Goal: Find contact information: Find contact information

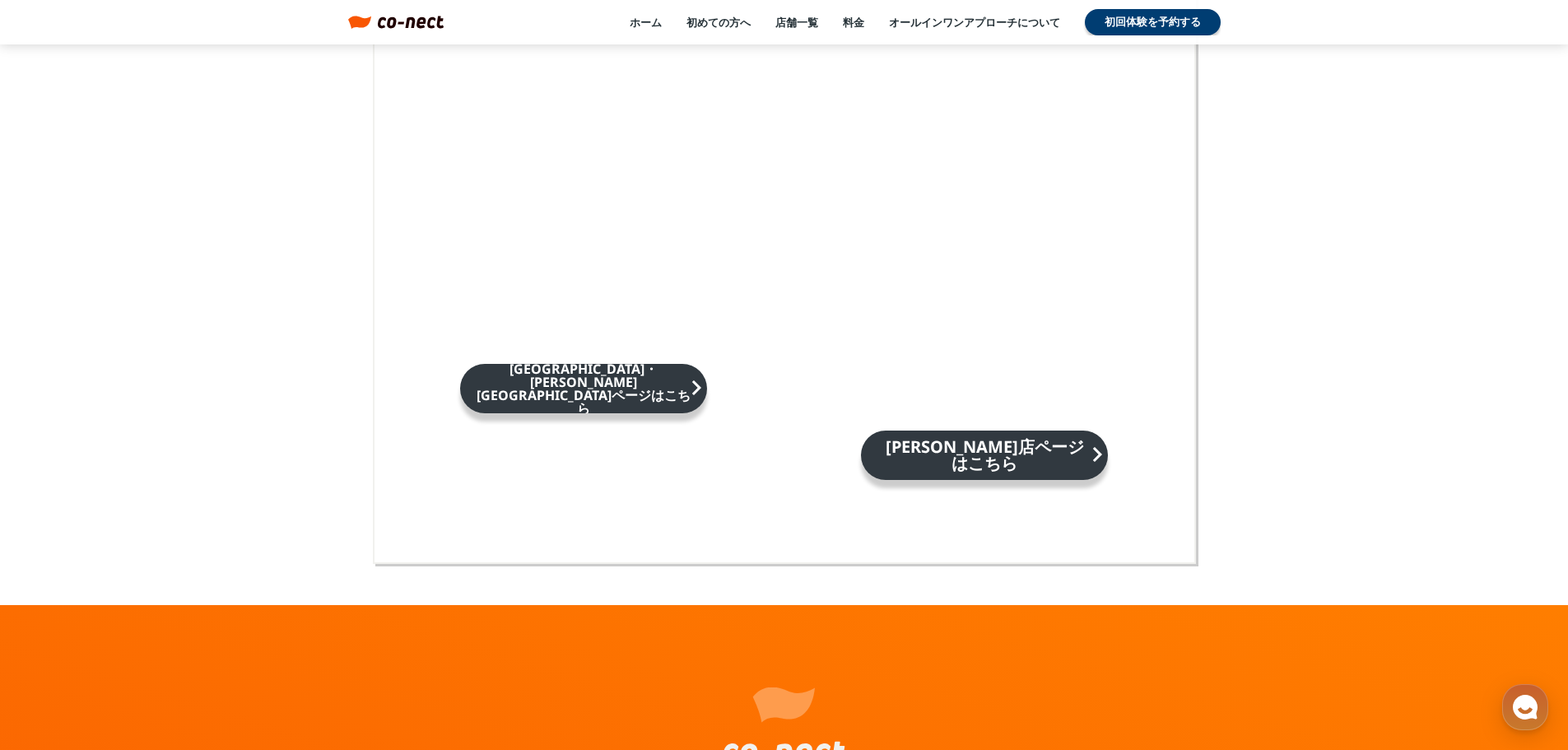
scroll to position [10812, 0]
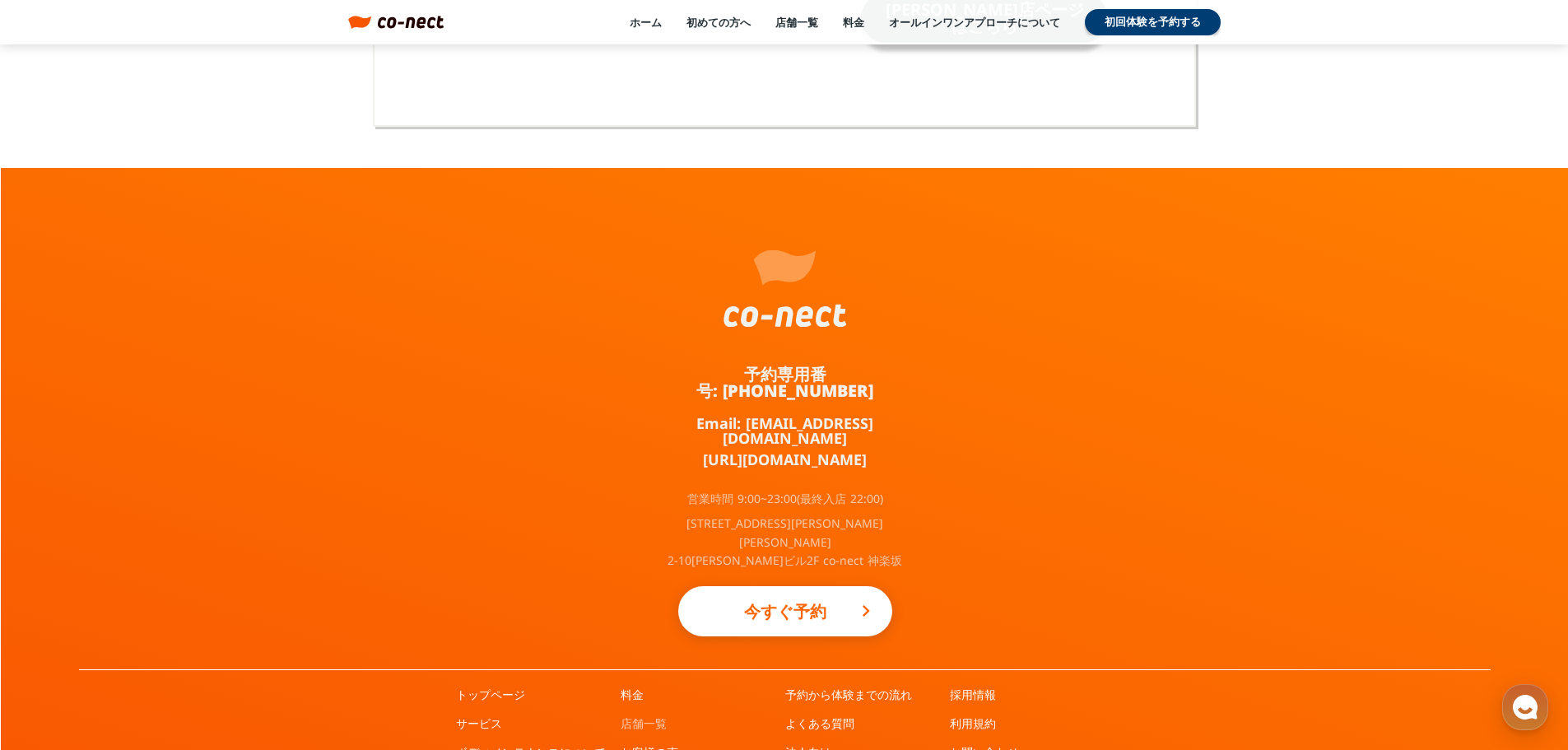
click at [650, 716] on link "店舗一覧" at bounding box center [643, 724] width 46 height 16
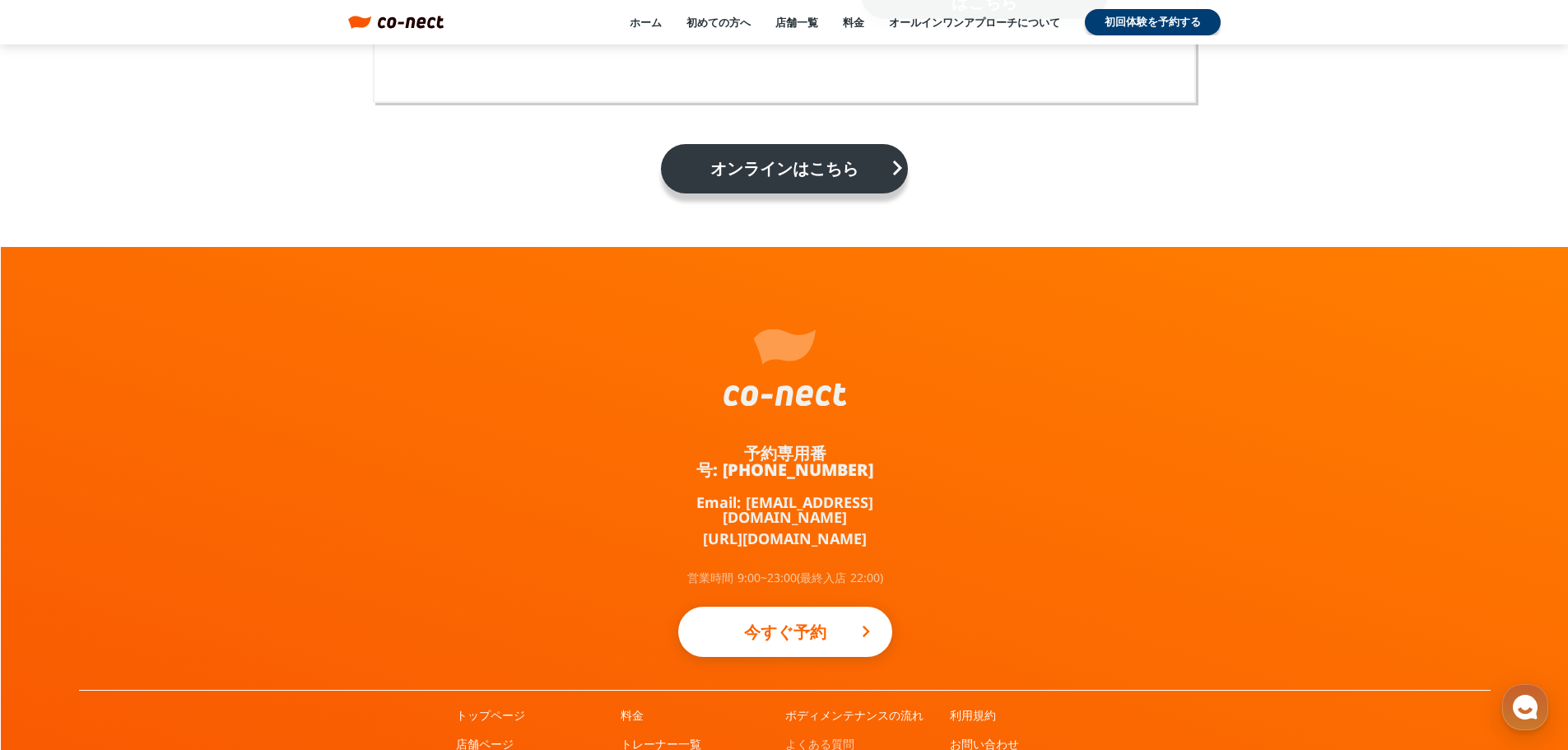
scroll to position [2840, 0]
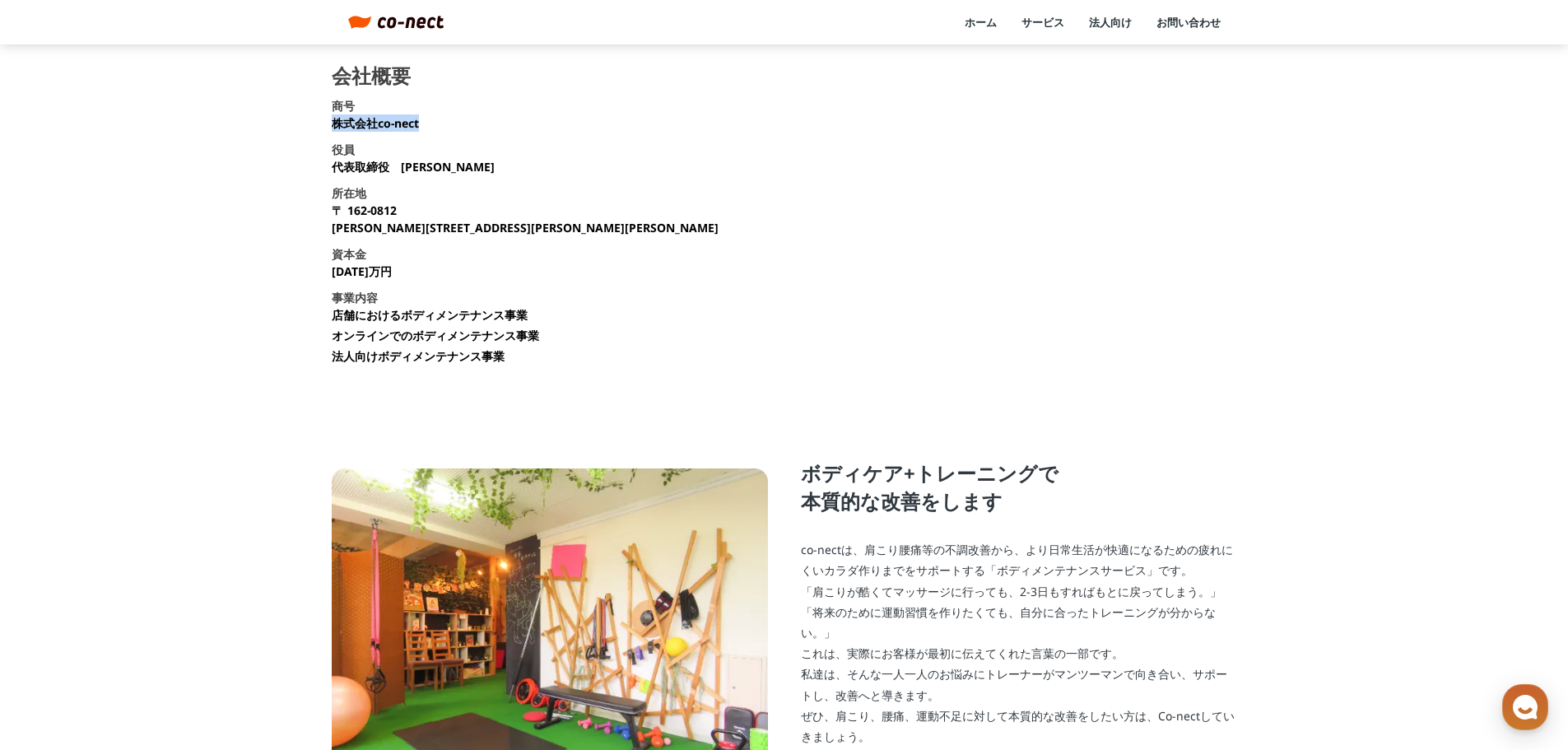
drag, startPoint x: 333, startPoint y: 125, endPoint x: 421, endPoint y: 125, distance: 88.0
click at [421, 125] on section "会社概要 商号 株式会社co-nect 役員 代表取締役　中山 友貴 所在地 〒 162-0812 東京都新宿区西五軒町2-10 東松ビル2F 資本金 135…" at bounding box center [784, 222] width 905 height 311
copy p "株式会社co-nect"
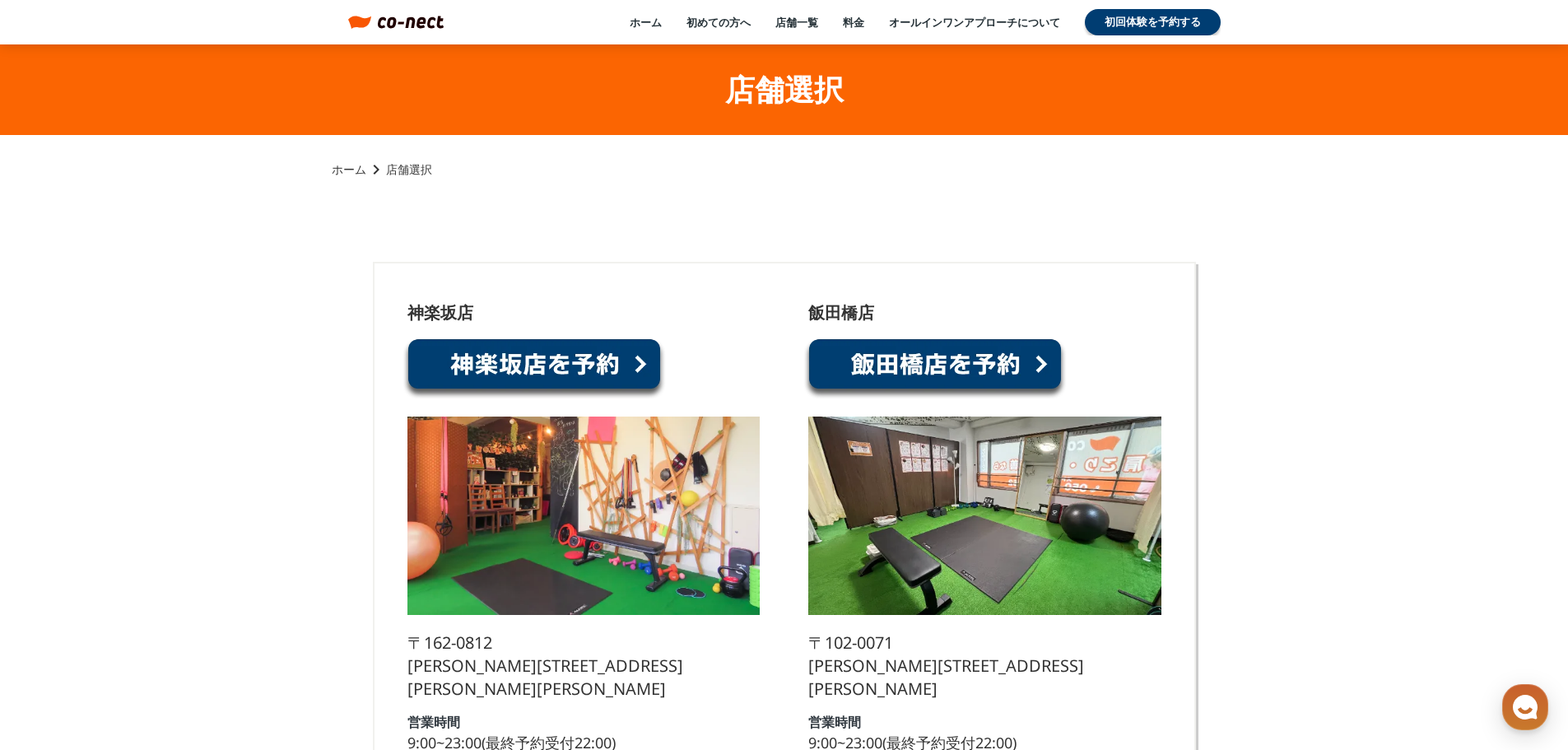
click at [548, 365] on link at bounding box center [534, 369] width 263 height 62
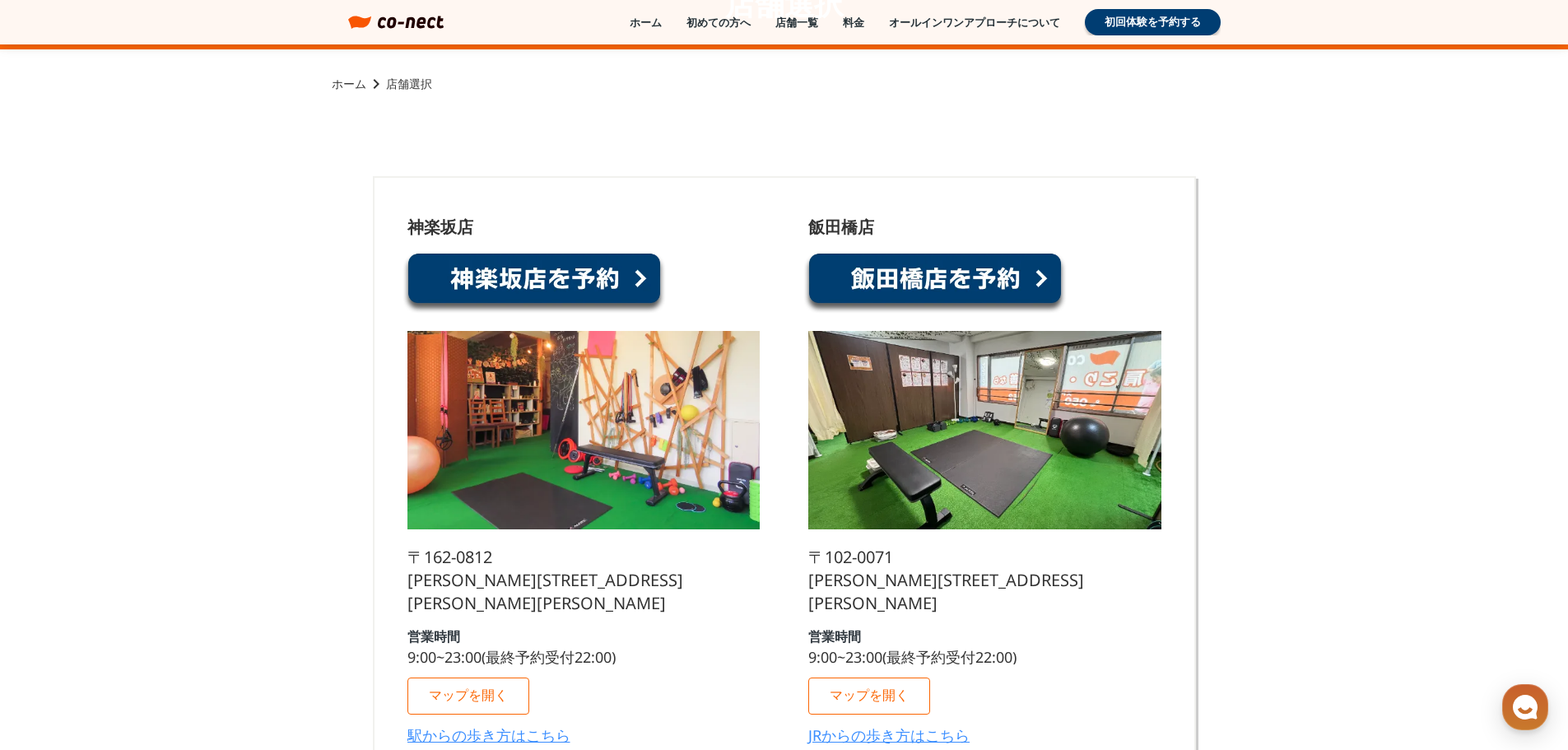
scroll to position [275, 0]
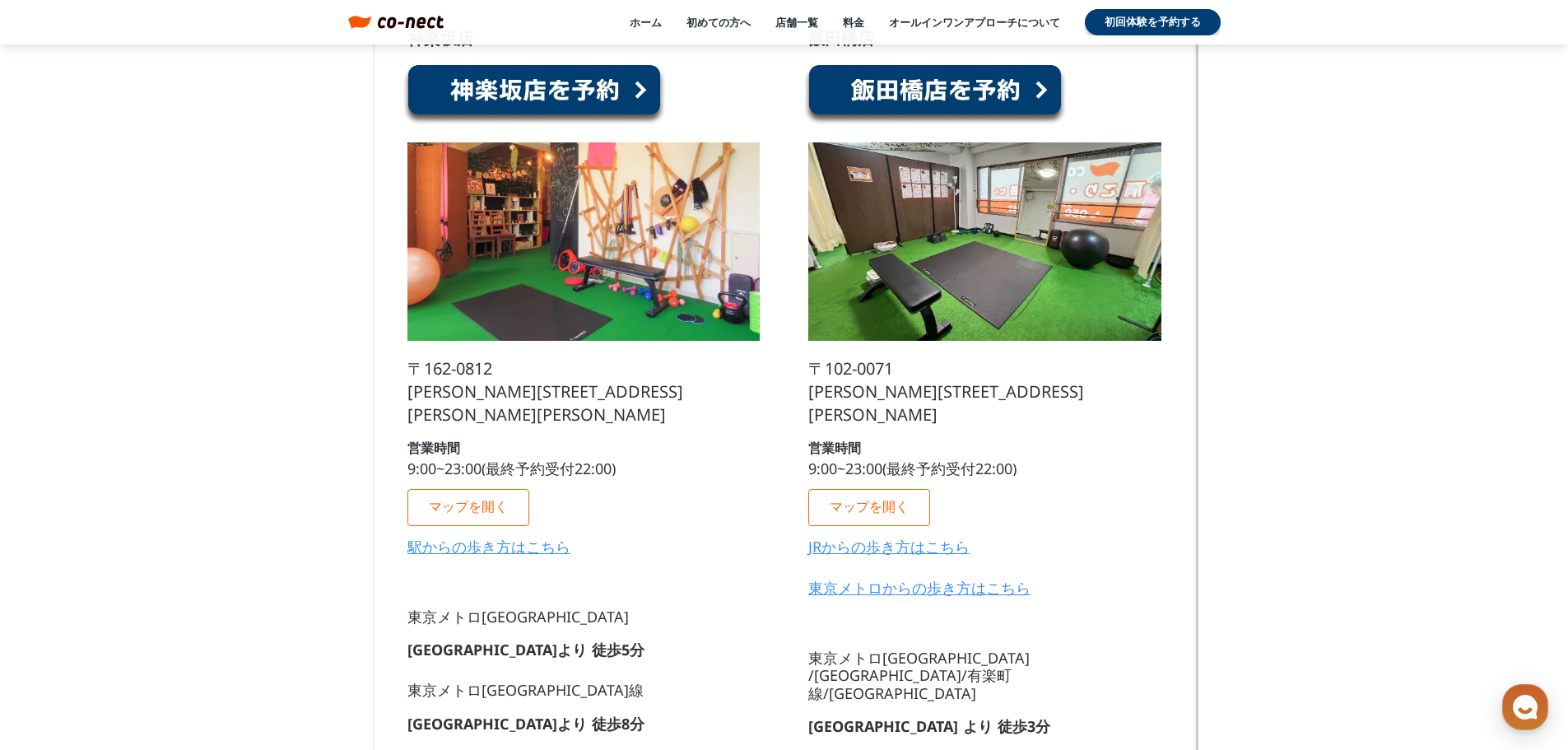
click at [495, 500] on p "マップを開く" at bounding box center [469, 507] width 79 height 14
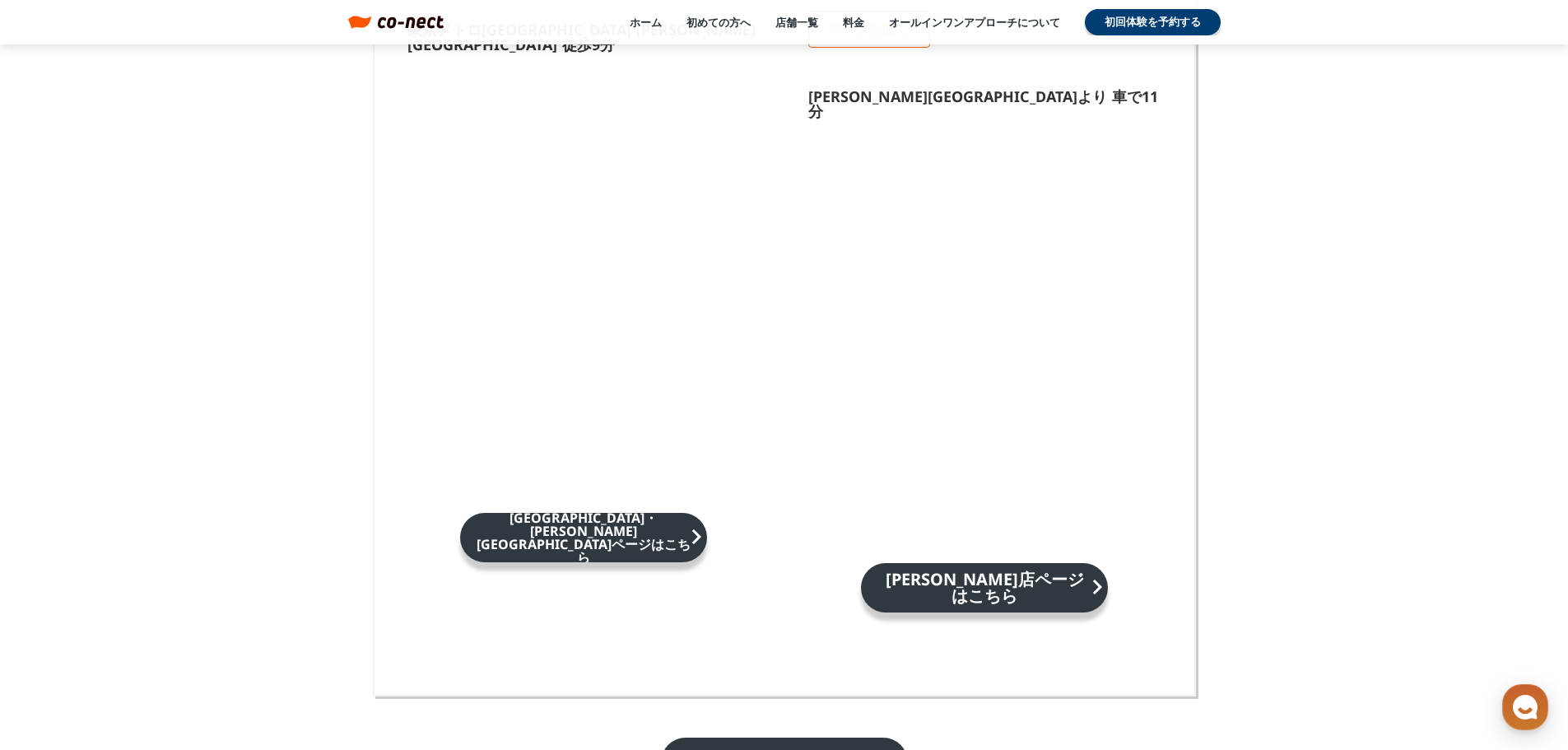
scroll to position [2244, 0]
